Goal: Find specific page/section: Find specific page/section

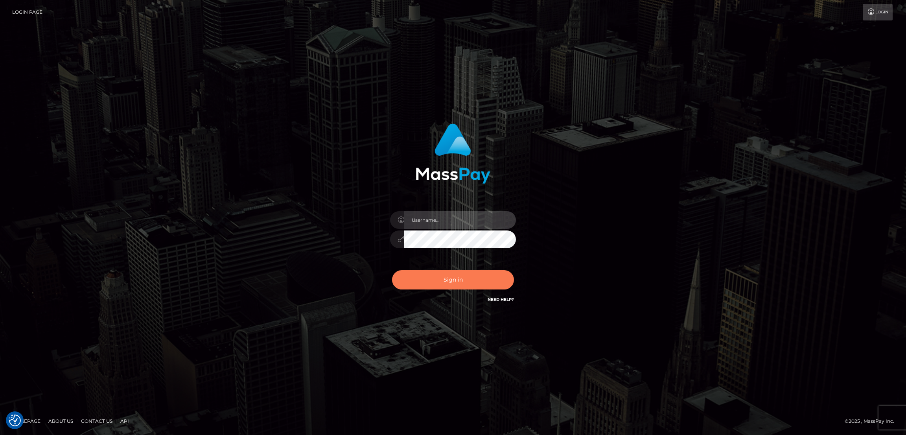
type input "by.es2"
click at [464, 270] on button "Sign in" at bounding box center [453, 279] width 122 height 19
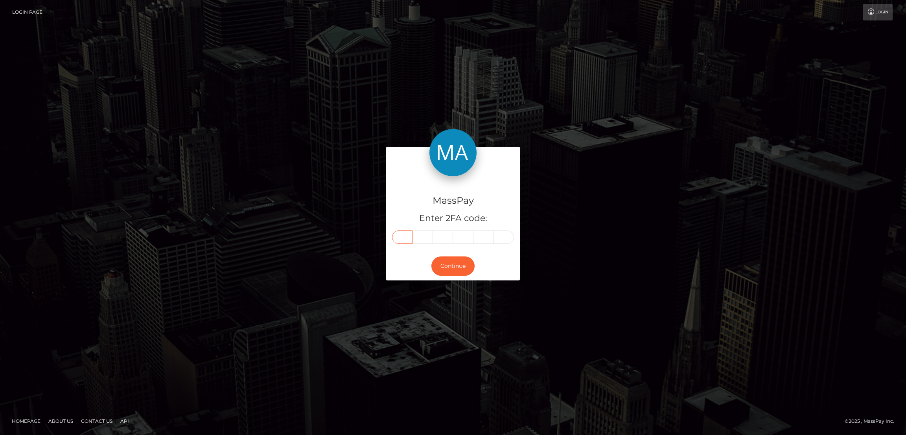
click at [402, 233] on input "text" at bounding box center [402, 236] width 20 height 13
paste input "8"
type input "8"
type input "2"
type input "7"
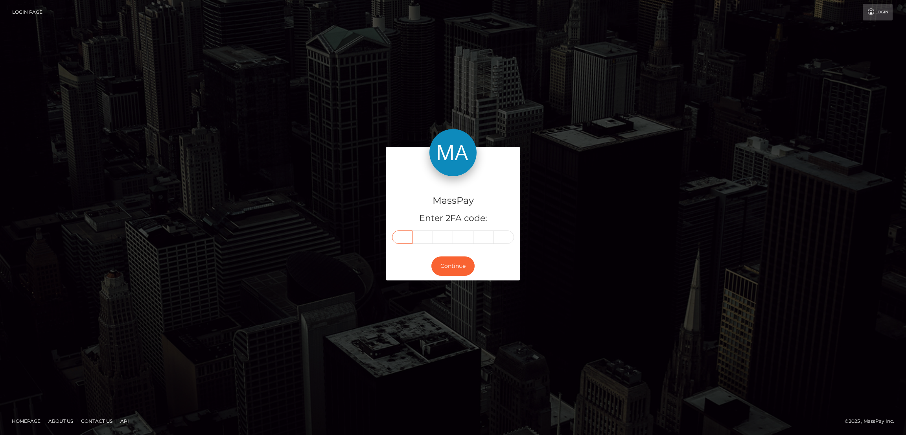
type input "4"
type input "9"
type input "3"
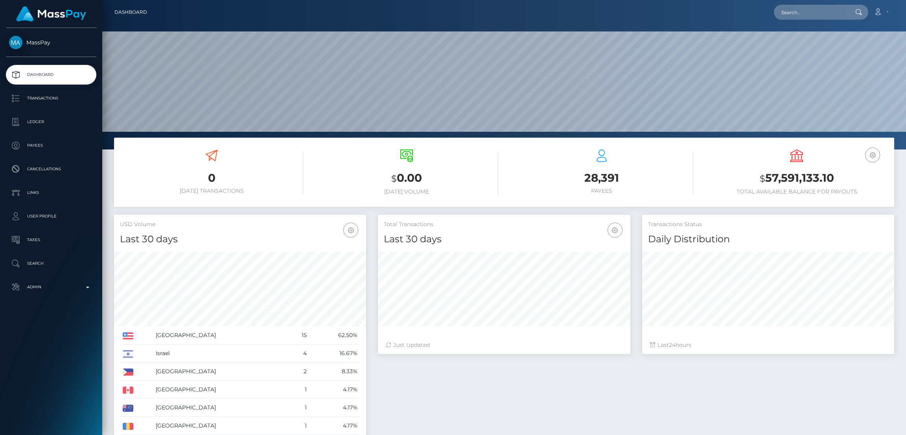
scroll to position [140, 252]
click at [798, 17] on input "text" at bounding box center [811, 12] width 74 height 15
paste input "goddessnataliaangeldust@proton.me"
type input "goddessnataliaangeldust@proton.me"
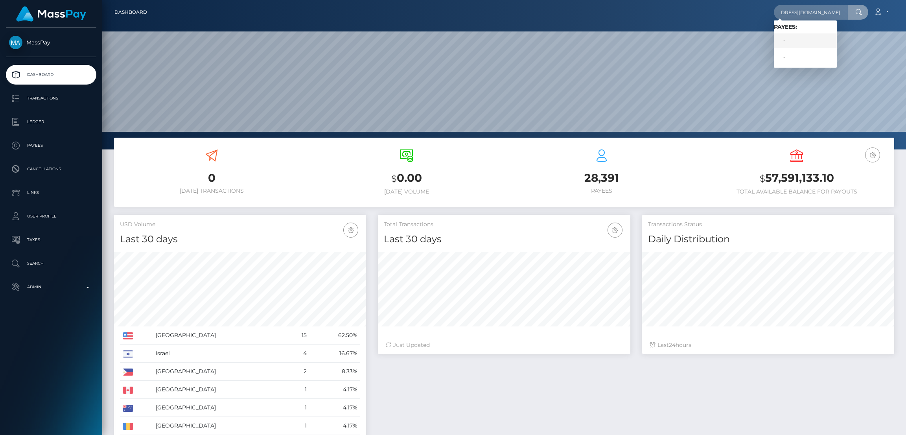
click at [796, 41] on link "-" at bounding box center [805, 40] width 63 height 15
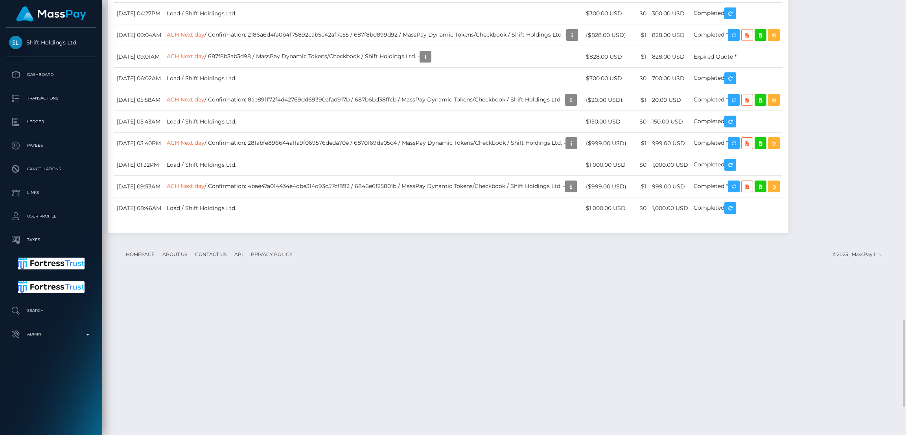
scroll to position [94, 252]
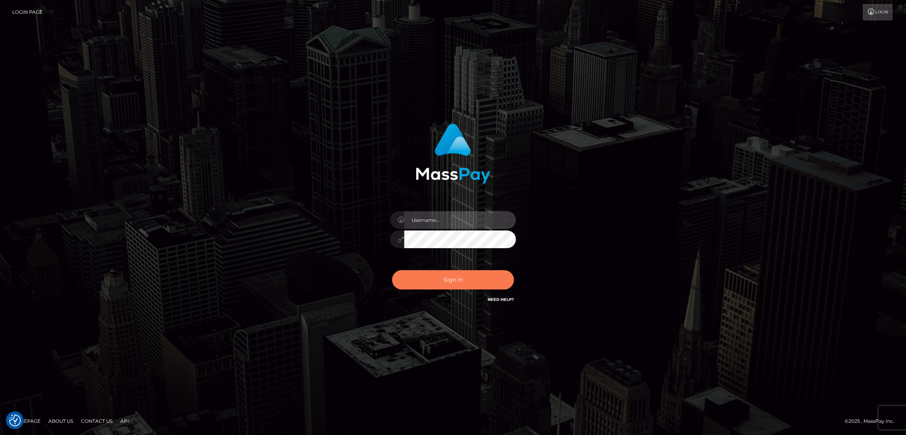
type input "by.es2"
click at [430, 273] on button "Sign in" at bounding box center [453, 279] width 122 height 19
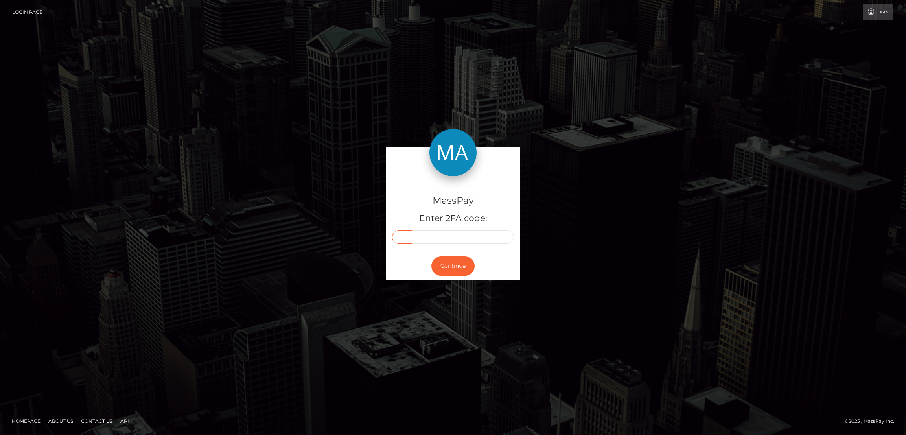
click at [406, 238] on input "text" at bounding box center [402, 236] width 20 height 13
paste input "2"
type input "2"
type input "5"
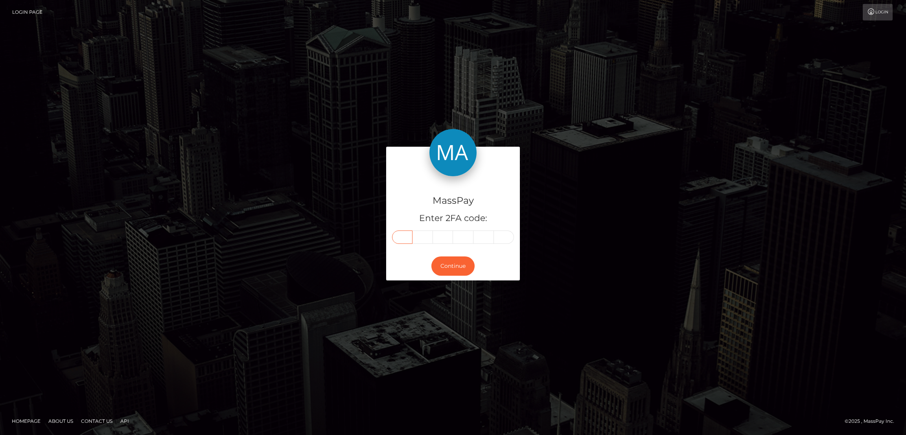
type input "6"
type input "5"
click at [456, 269] on button "Continue" at bounding box center [452, 265] width 43 height 19
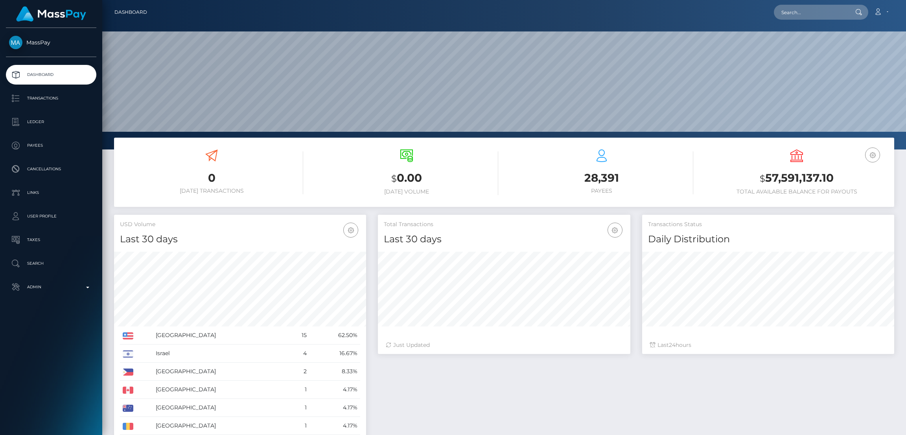
scroll to position [140, 252]
click at [813, 13] on input "text" at bounding box center [811, 12] width 74 height 15
paste input "feliciasoares@rocketmail.com"
type input "feliciasoares@rocketmail.com"
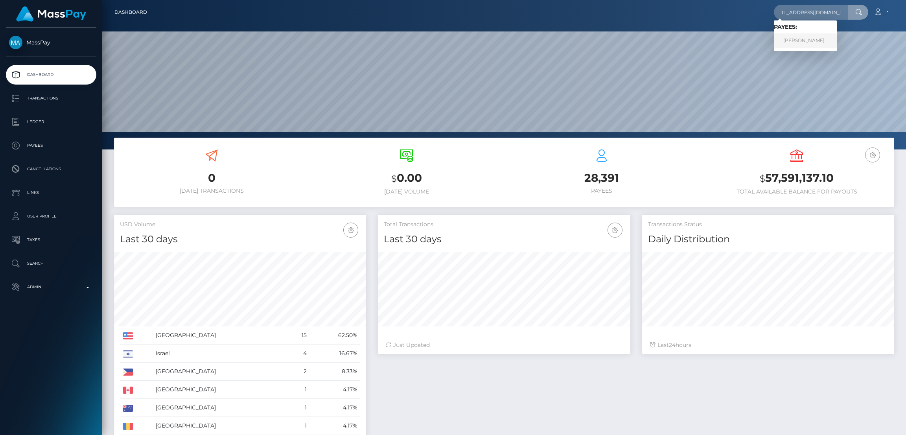
click at [821, 37] on link "FELICIA M SOARES" at bounding box center [805, 40] width 63 height 15
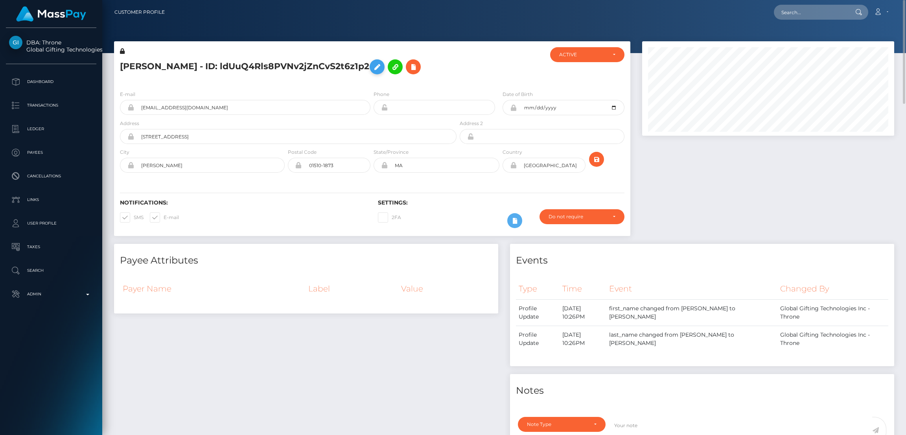
click at [382, 67] on icon at bounding box center [376, 67] width 9 height 10
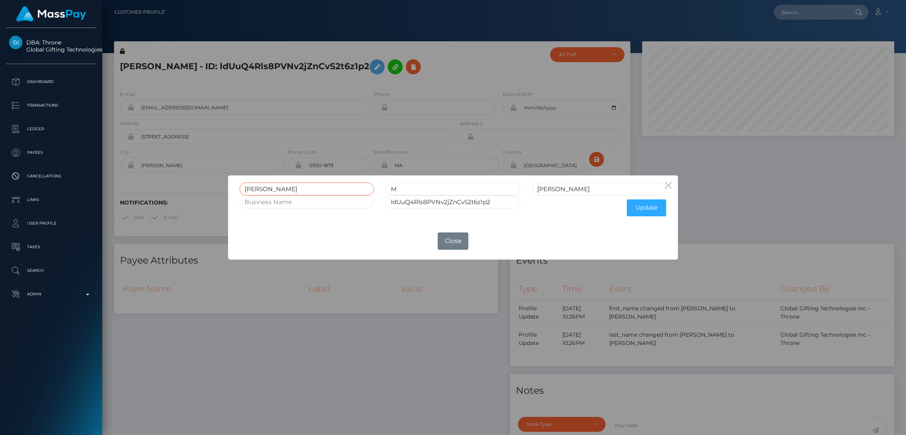
click at [258, 189] on input "FELICIA" at bounding box center [307, 188] width 135 height 13
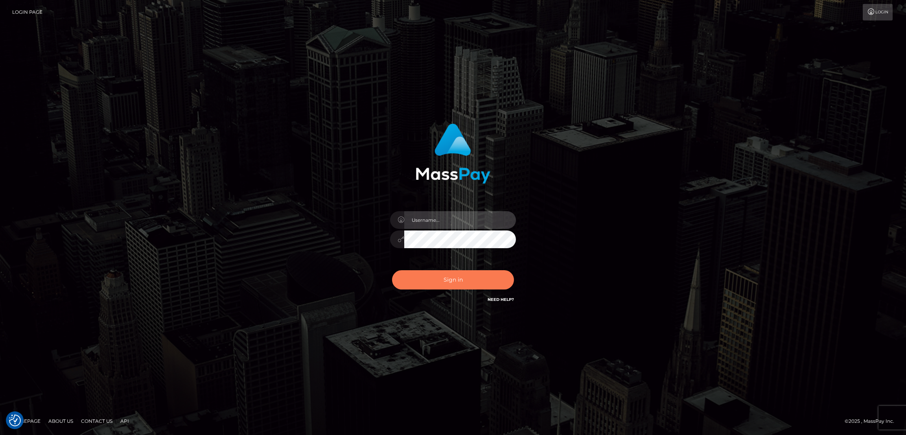
type input "by.es2"
click at [456, 278] on button "Sign in" at bounding box center [453, 279] width 122 height 19
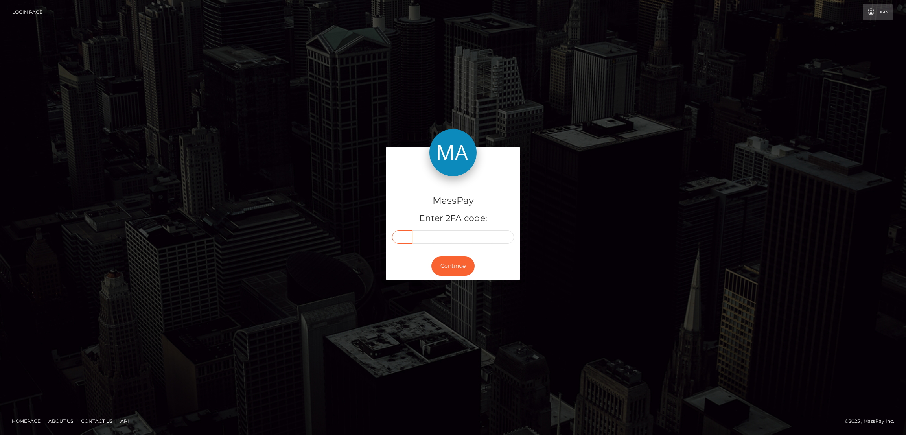
click at [409, 235] on input "text" at bounding box center [402, 236] width 20 height 13
paste input "9"
type input "9"
type input "2"
type input "4"
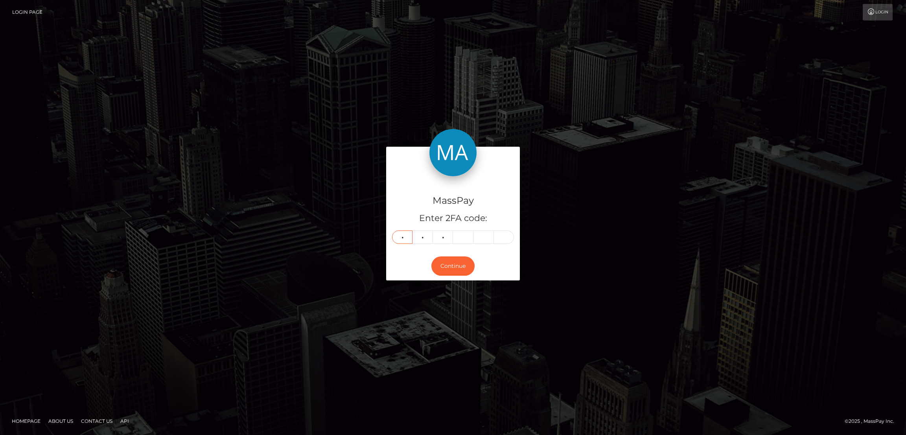
type input "9"
type input "8"
type input "2"
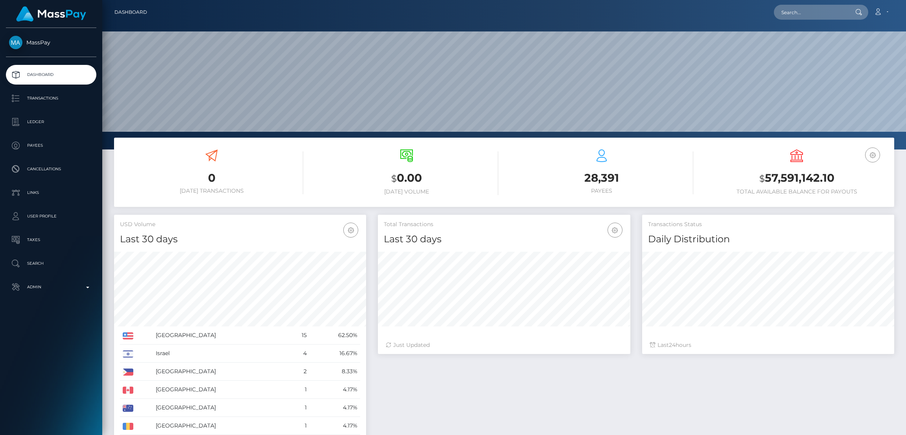
scroll to position [140, 252]
click at [787, 13] on input "text" at bounding box center [811, 12] width 74 height 15
paste input "[EMAIL_ADDRESS][DOMAIN_NAME]"
type input "[EMAIL_ADDRESS][DOMAIN_NAME]"
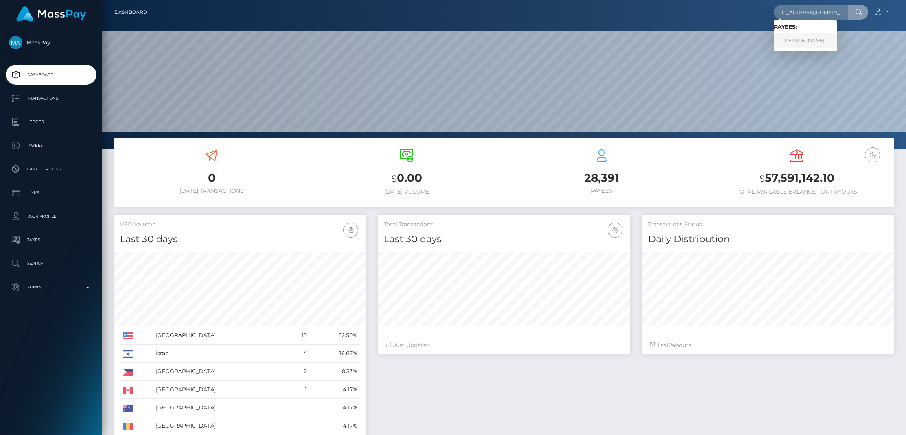
click at [800, 41] on link "[PERSON_NAME]" at bounding box center [805, 40] width 63 height 15
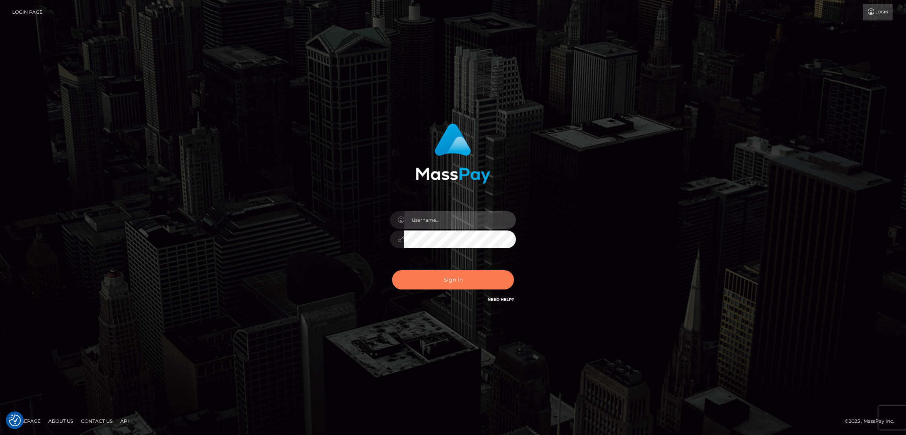
type input "by.es2"
click at [448, 280] on button "Sign in" at bounding box center [453, 279] width 122 height 19
type input "by.es2"
click at [463, 276] on button "Sign in" at bounding box center [453, 279] width 122 height 19
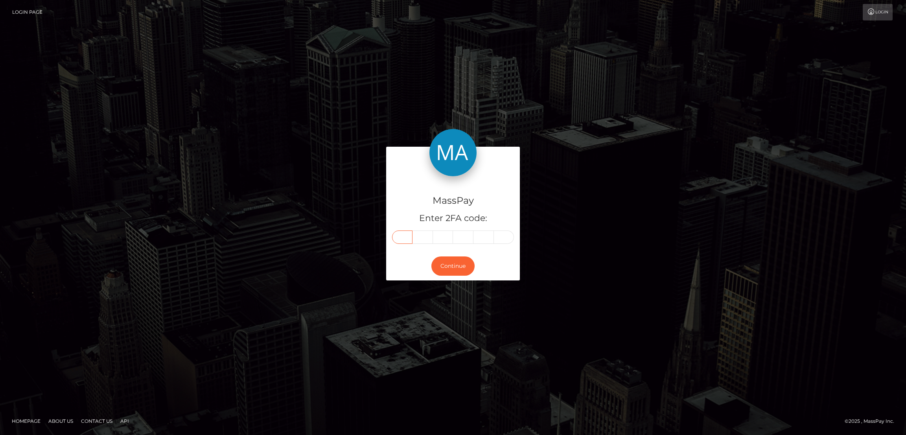
click at [405, 236] on input "text" at bounding box center [402, 236] width 20 height 13
paste input "9"
type input "9"
type input "5"
type input "8"
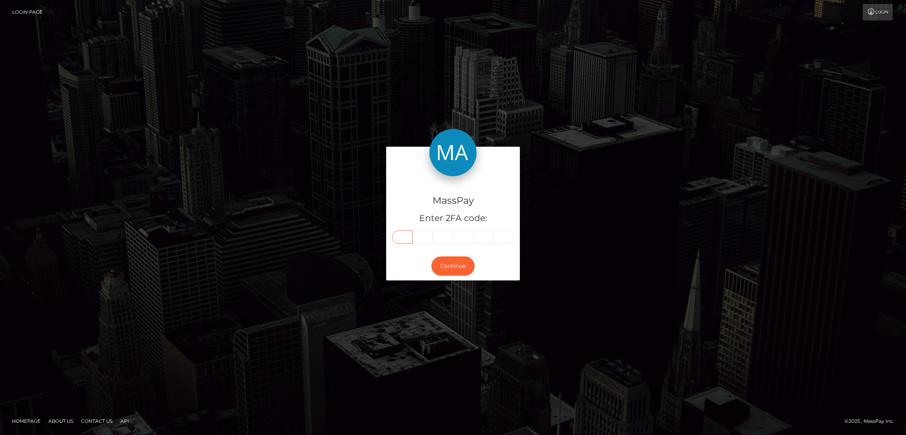
type input "9"
type input "6"
type input "5"
click at [454, 267] on button "Continue" at bounding box center [452, 265] width 43 height 19
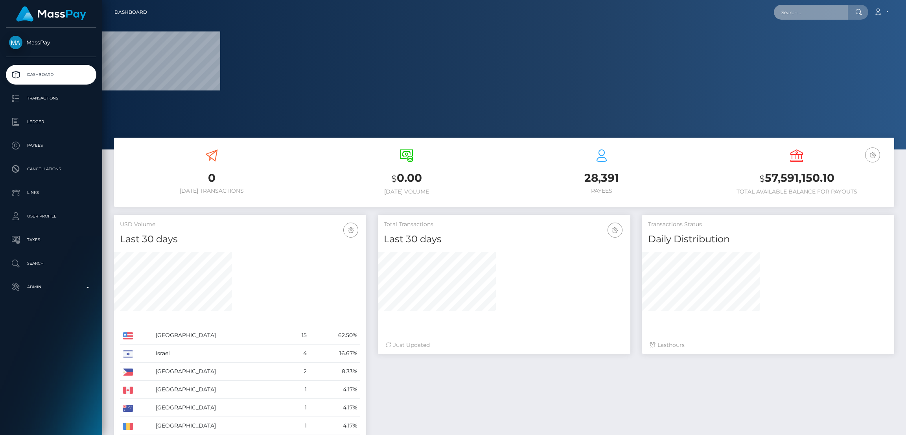
click at [803, 15] on input "text" at bounding box center [811, 12] width 74 height 15
paste input "[EMAIL_ADDRESS][DOMAIN_NAME]"
type input "[EMAIL_ADDRESS][DOMAIN_NAME]"
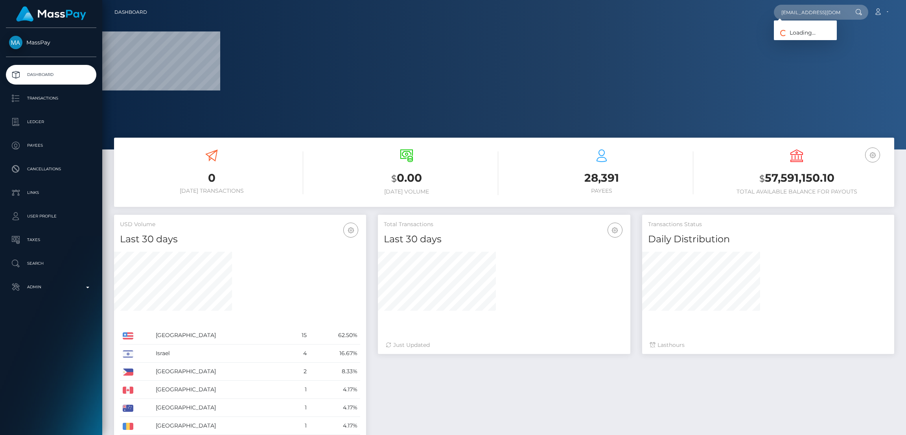
click at [796, 33] on span "Loading... Loading..." at bounding box center [795, 32] width 42 height 7
click at [791, 9] on input "[EMAIL_ADDRESS][DOMAIN_NAME]" at bounding box center [811, 12] width 74 height 15
click at [797, 29] on span "Loading... Loading..." at bounding box center [795, 32] width 42 height 7
click at [797, 29] on div at bounding box center [504, 74] width 804 height 149
click at [792, 13] on input "cheyanneleicht28@gmail.com" at bounding box center [811, 12] width 74 height 15
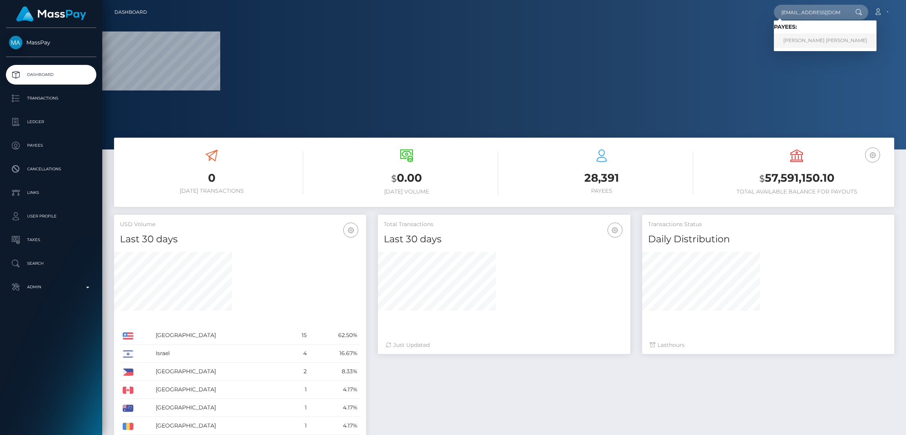
click at [795, 41] on link "CHEYANNE MARIE LEICHT" at bounding box center [825, 40] width 103 height 15
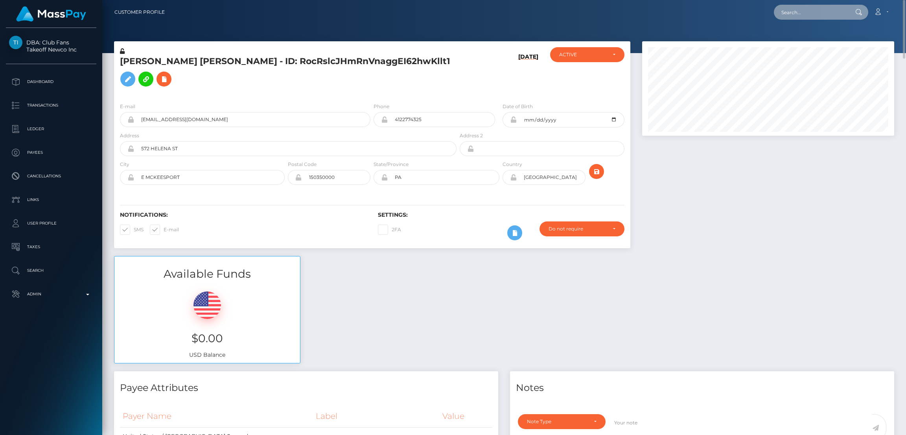
click at [796, 11] on input "text" at bounding box center [811, 12] width 74 height 15
paste input "nellija.stankevica10@gmail.com"
type input "nellija.stankevica10@gmail.com"
click at [800, 39] on link "Nellija Stankevica" at bounding box center [805, 40] width 63 height 15
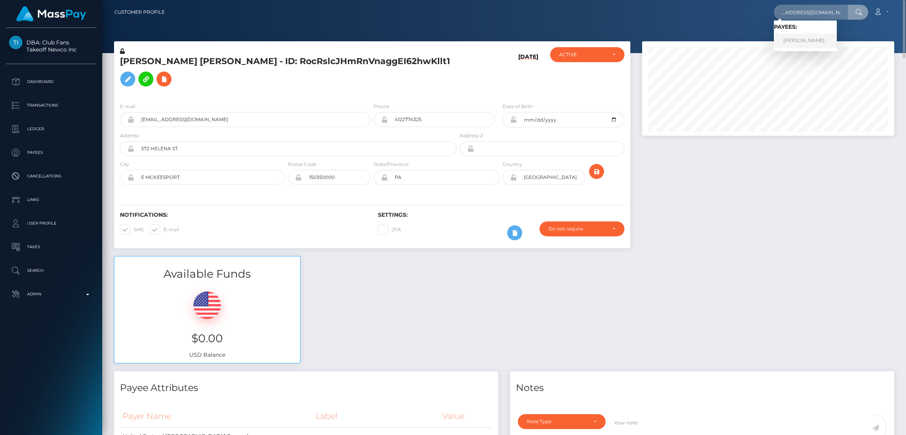
scroll to position [0, 0]
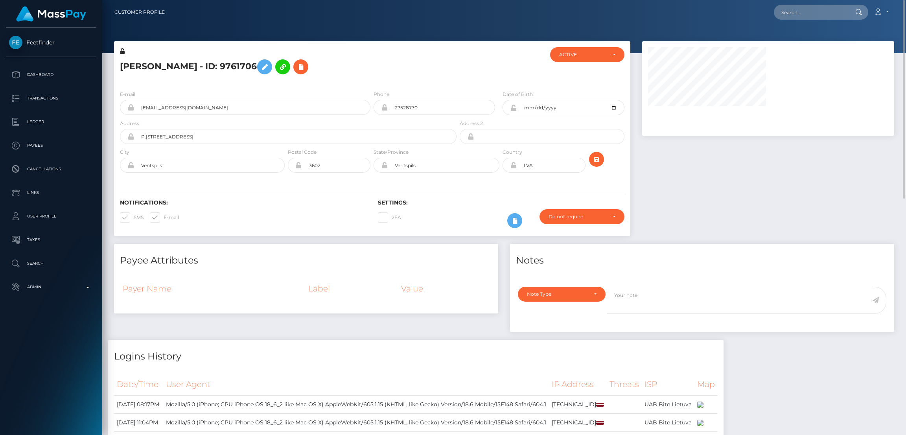
scroll to position [94, 252]
click at [268, 64] on icon at bounding box center [264, 67] width 9 height 10
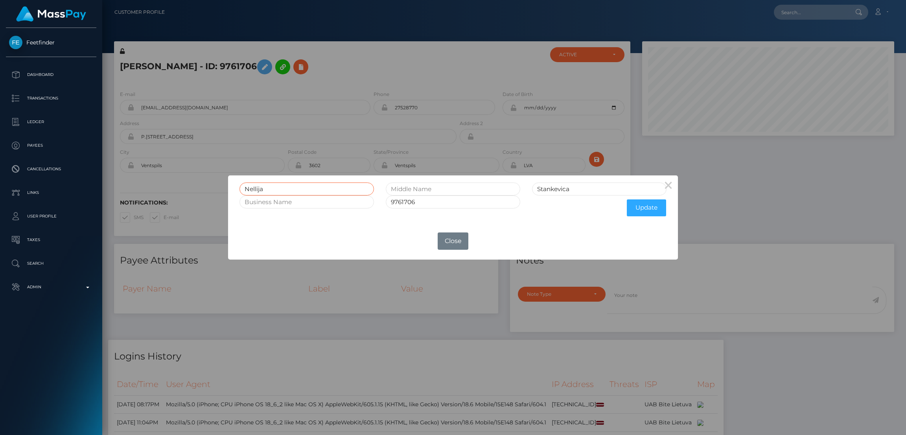
click at [254, 190] on input "Nellija" at bounding box center [307, 188] width 135 height 13
click at [453, 243] on button "Close" at bounding box center [453, 240] width 31 height 17
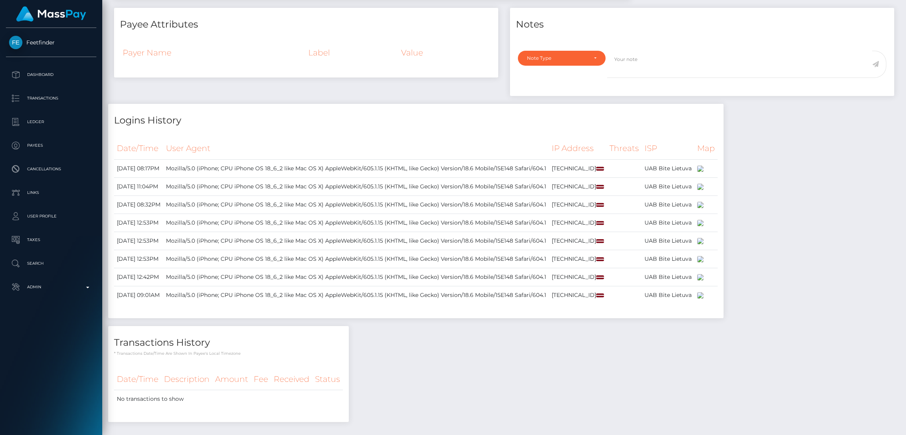
scroll to position [0, 0]
